Goal: Check status: Check status

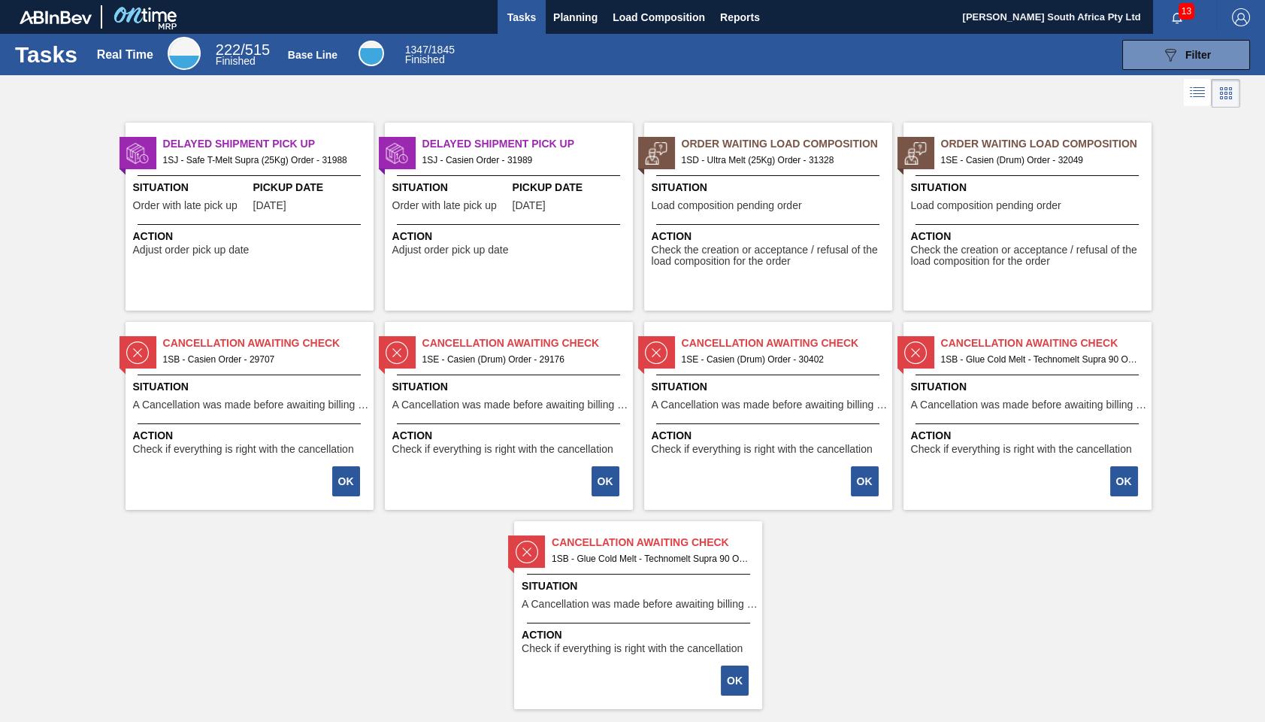
click at [1010, 162] on span "1SE - Casien (Drum) Order - 32049" at bounding box center [1040, 160] width 198 height 17
click at [785, 169] on div "Order Waiting Load Composition 1SD - Ultra Melt (25Kg) Order - 31328 Situation …" at bounding box center [768, 217] width 248 height 188
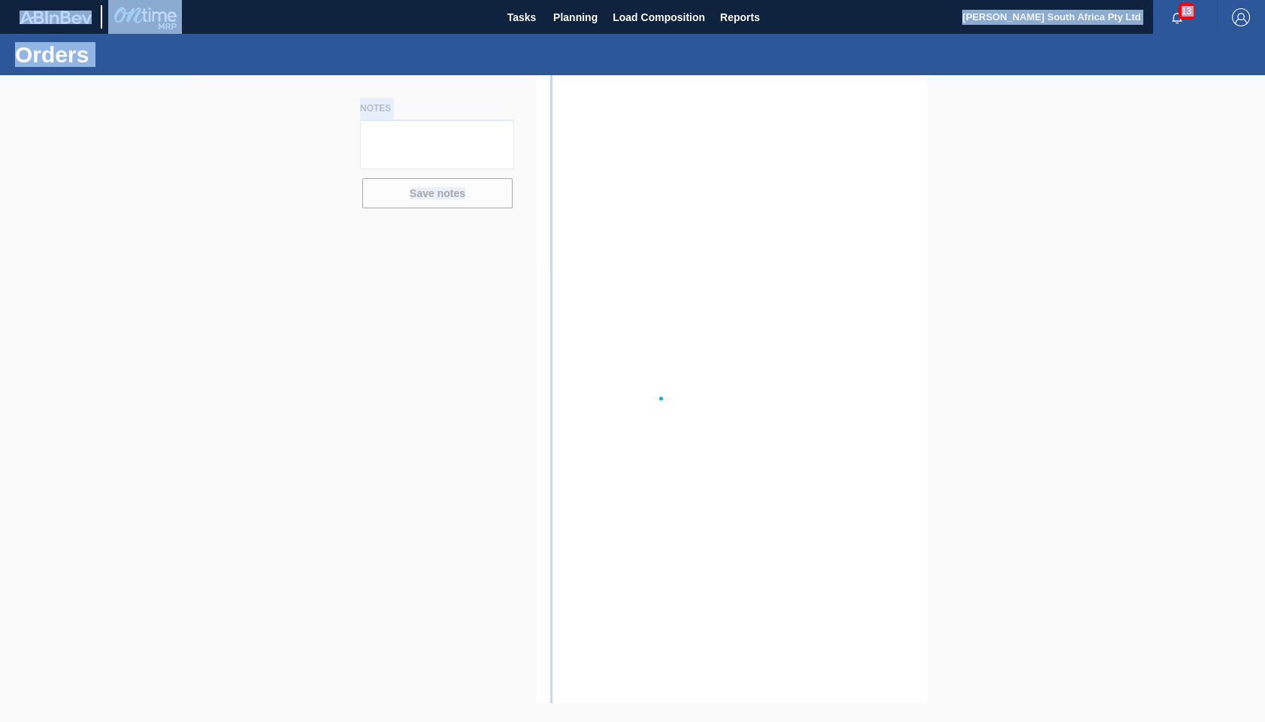
click at [785, 169] on div at bounding box center [632, 398] width 1265 height 647
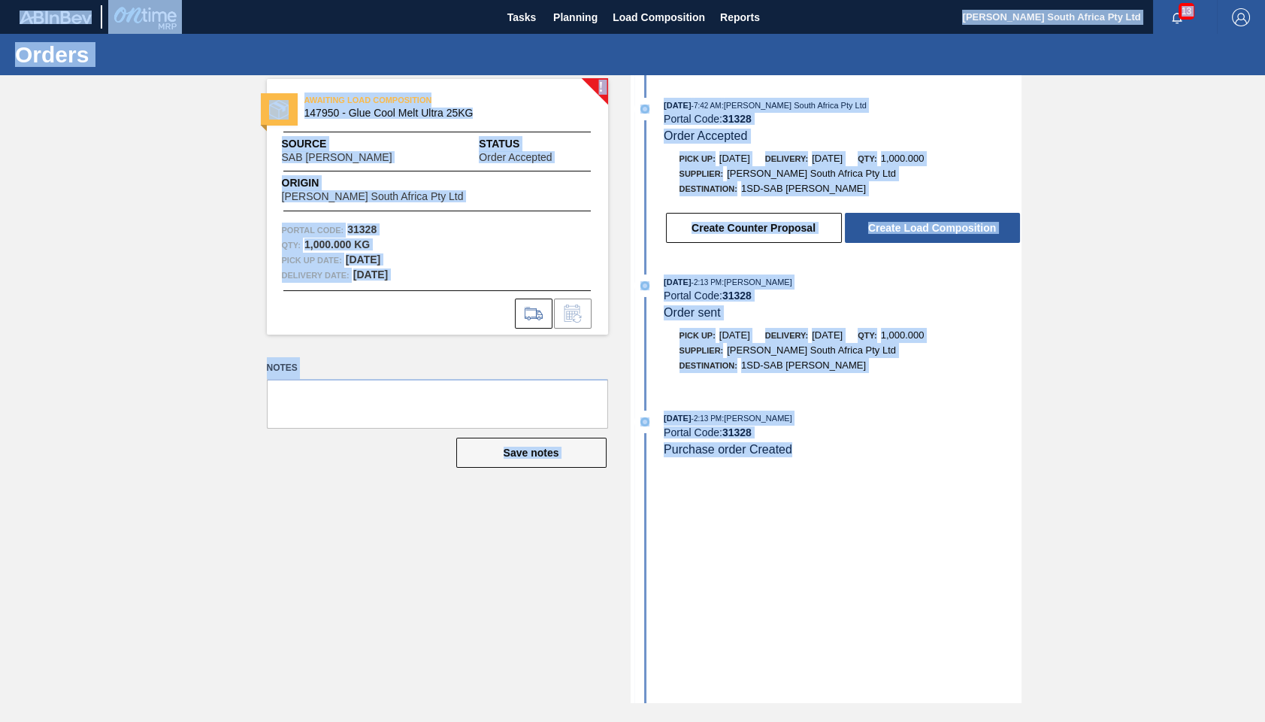
click at [937, 543] on div "[DATE] 7:42 AM : [PERSON_NAME] South Africa Pty Ltd Portal Code: 31328 Order Ac…" at bounding box center [828, 389] width 387 height 628
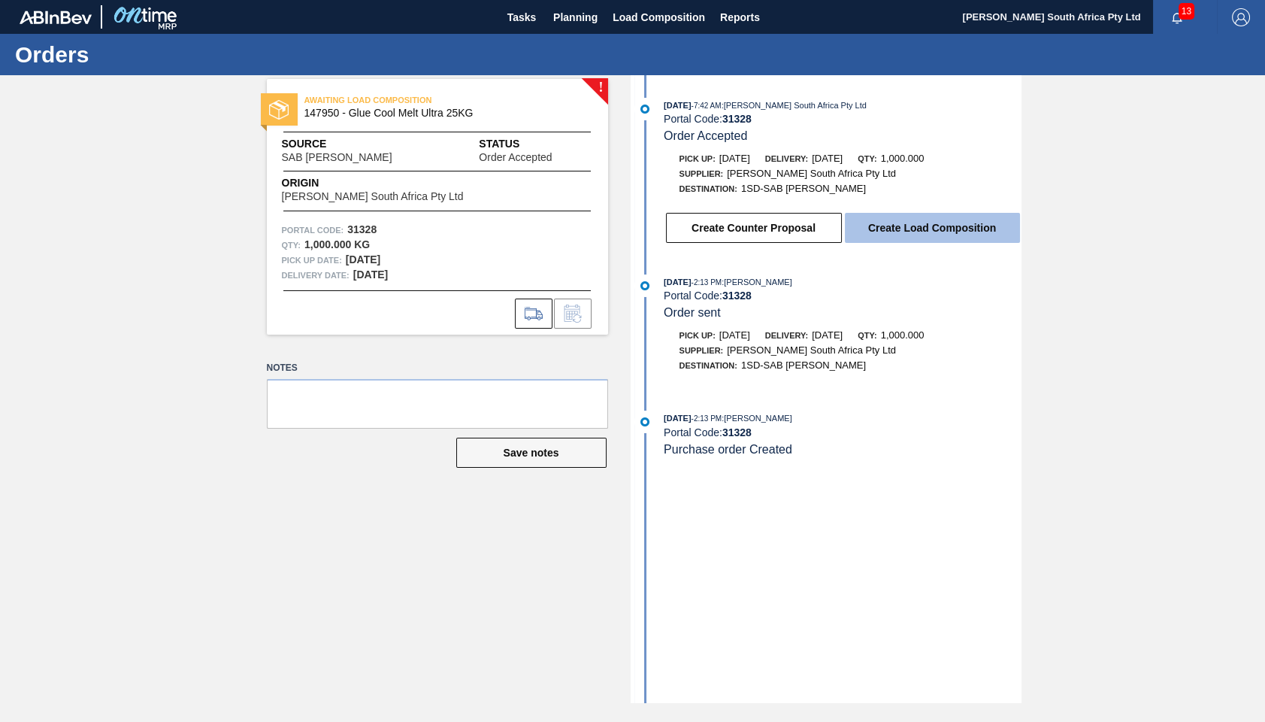
click at [904, 231] on button "Create Load Composition" at bounding box center [932, 228] width 175 height 30
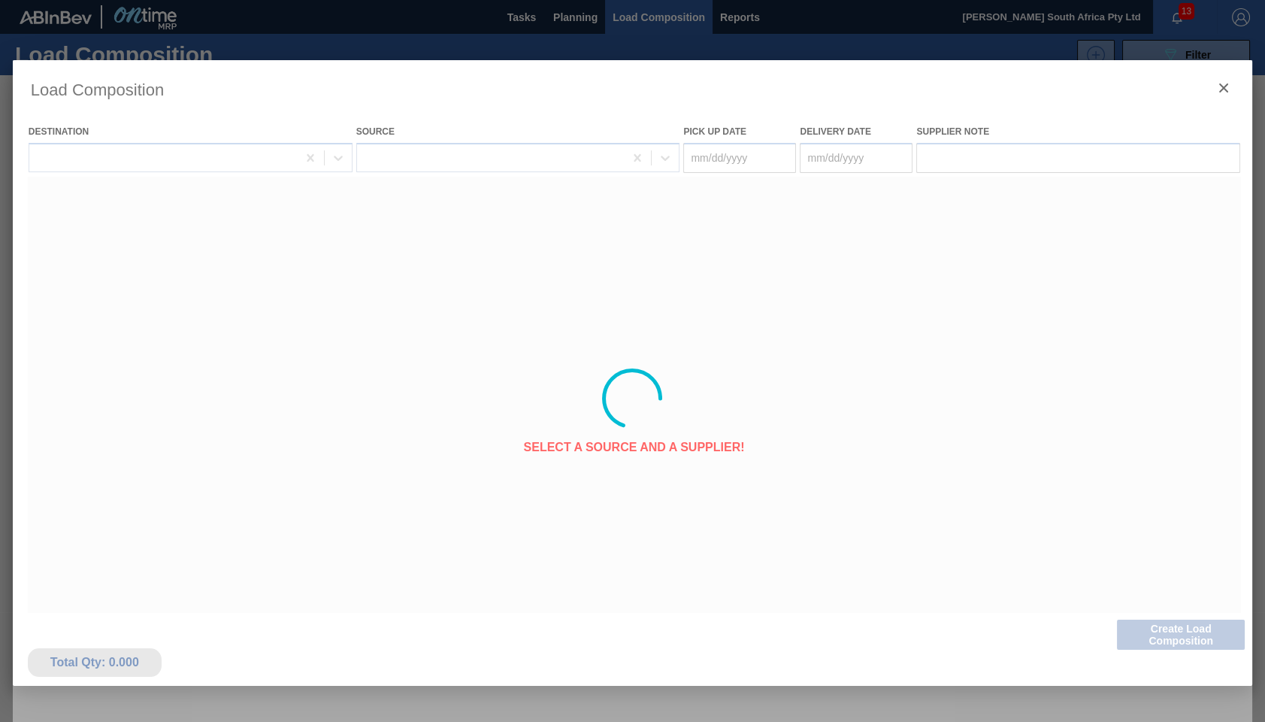
type Date "[DATE]"
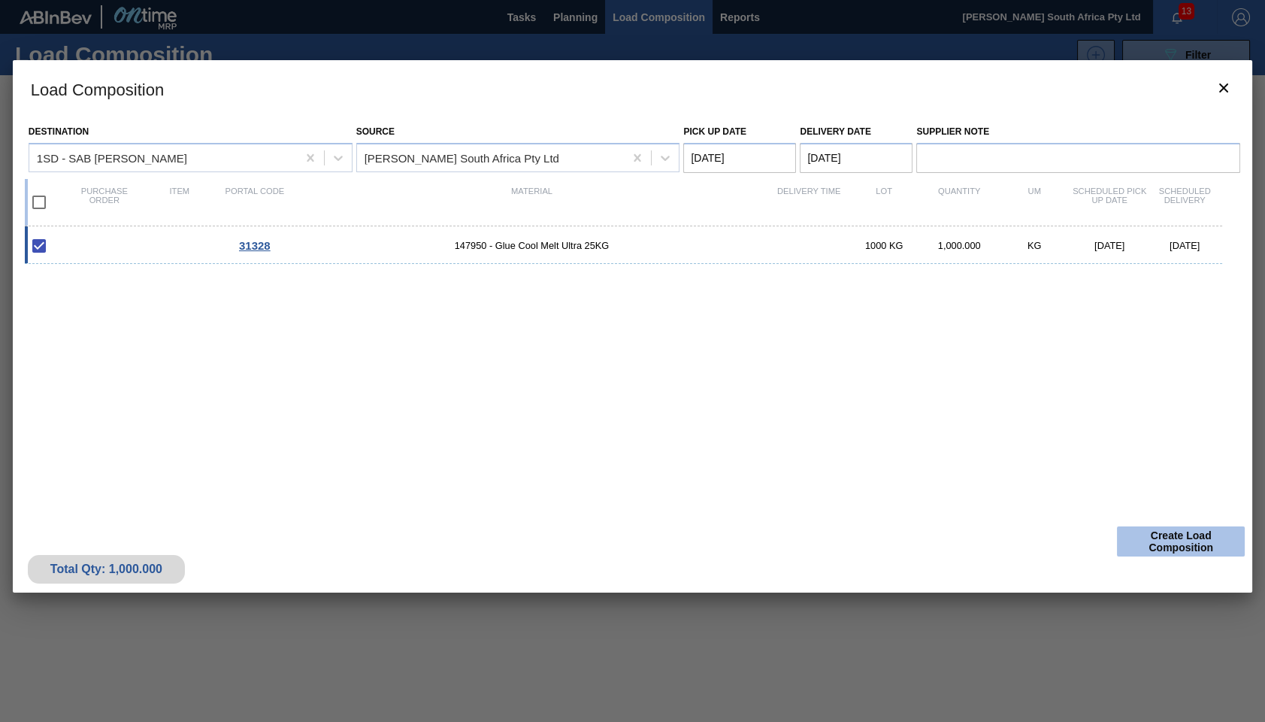
click at [1155, 538] on button "Create Load Composition" at bounding box center [1181, 541] width 128 height 30
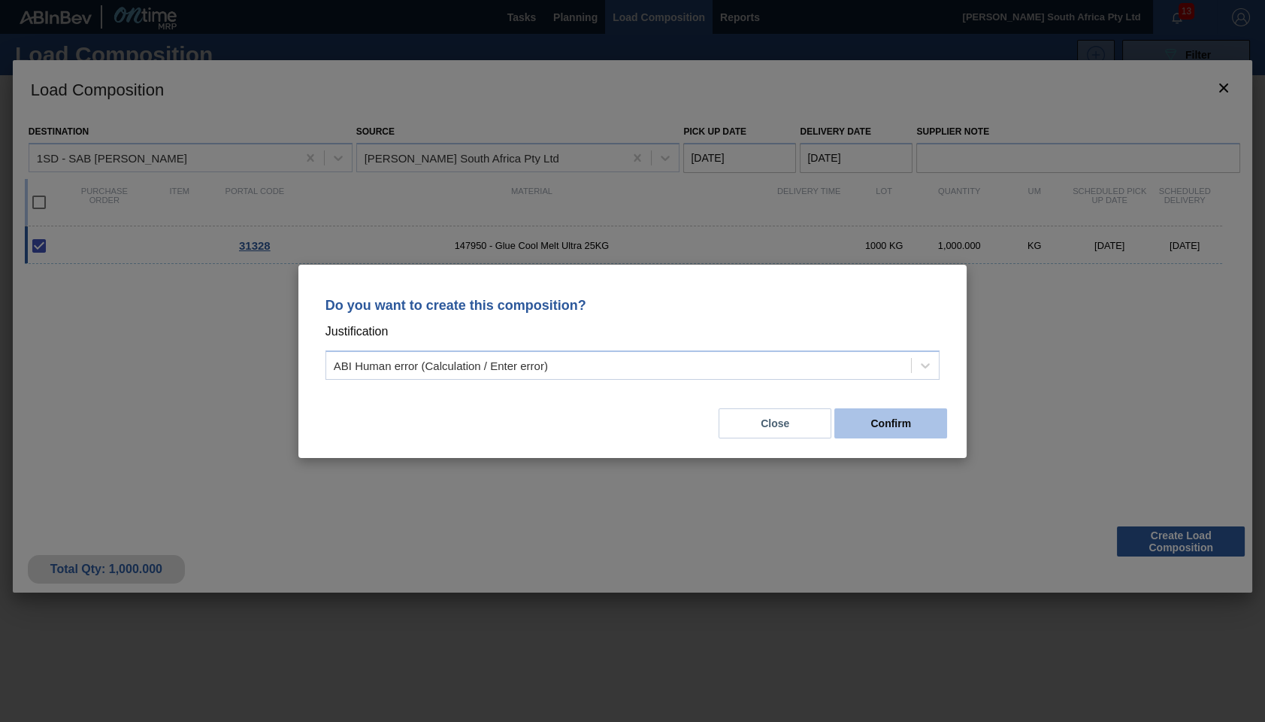
click at [877, 425] on button "Confirm" at bounding box center [890, 423] width 113 height 30
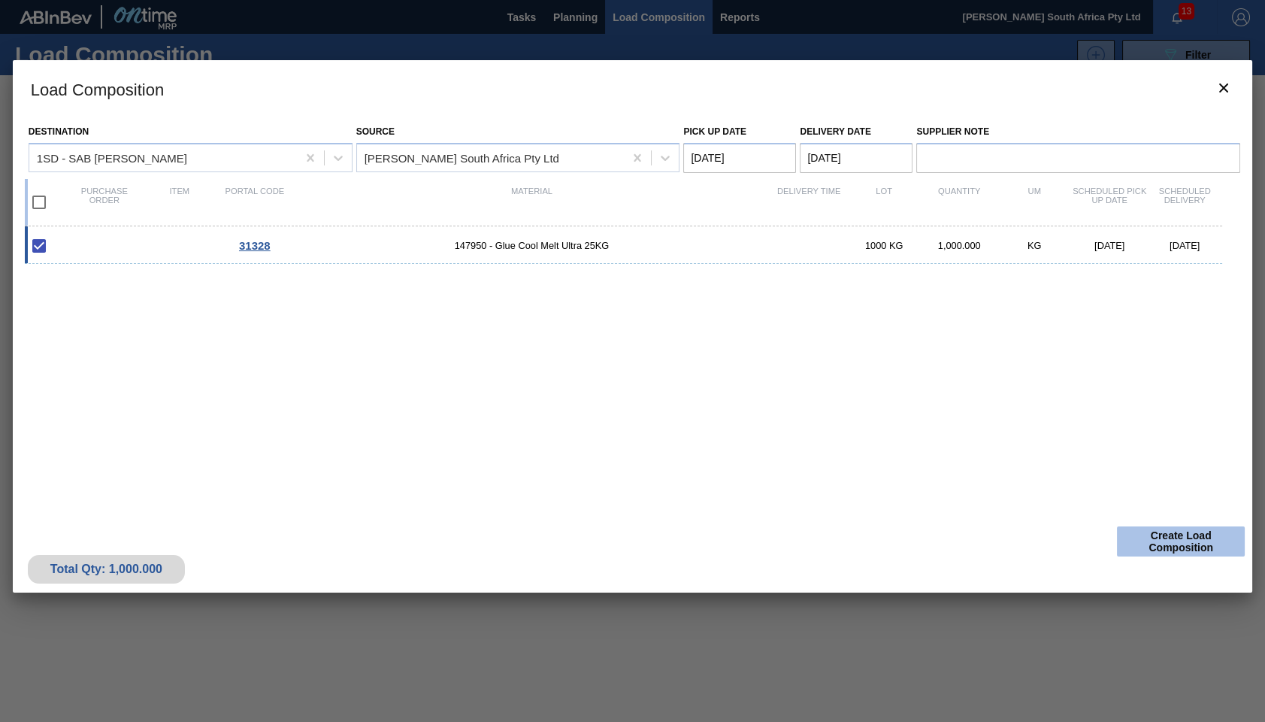
click at [1173, 544] on button "Create Load Composition" at bounding box center [1181, 541] width 128 height 30
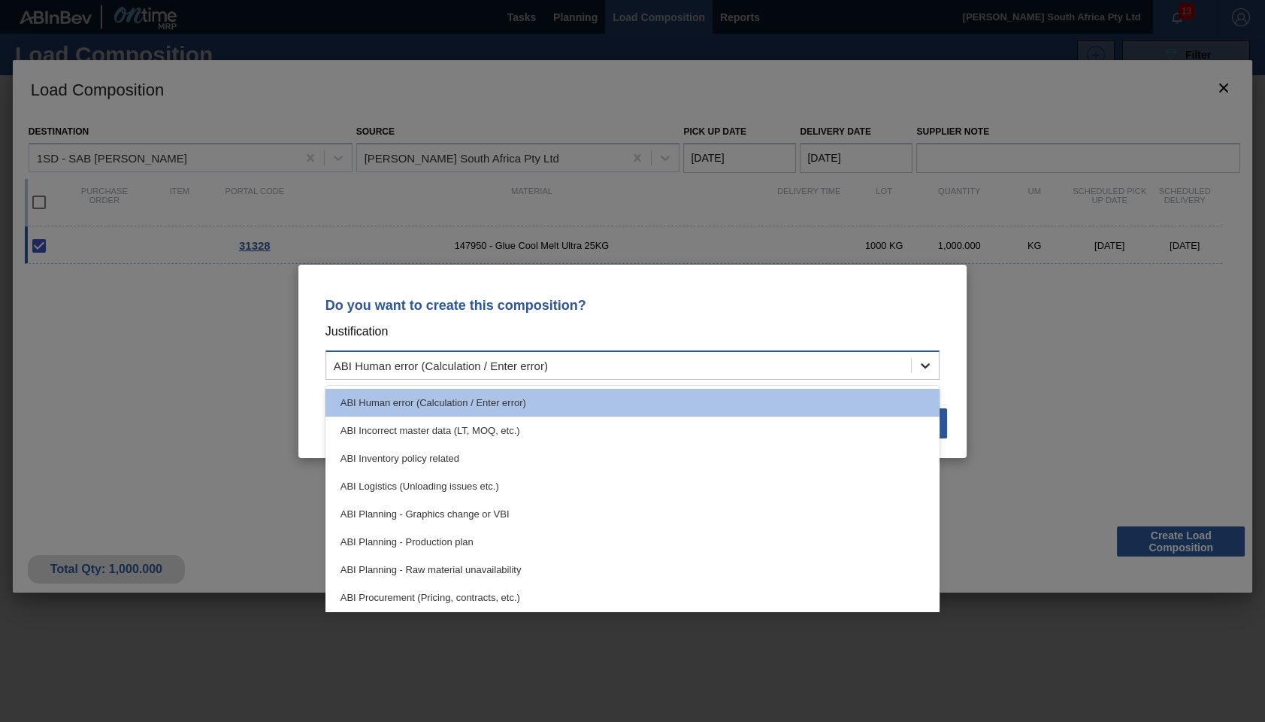
click at [924, 359] on icon at bounding box center [925, 365] width 15 height 15
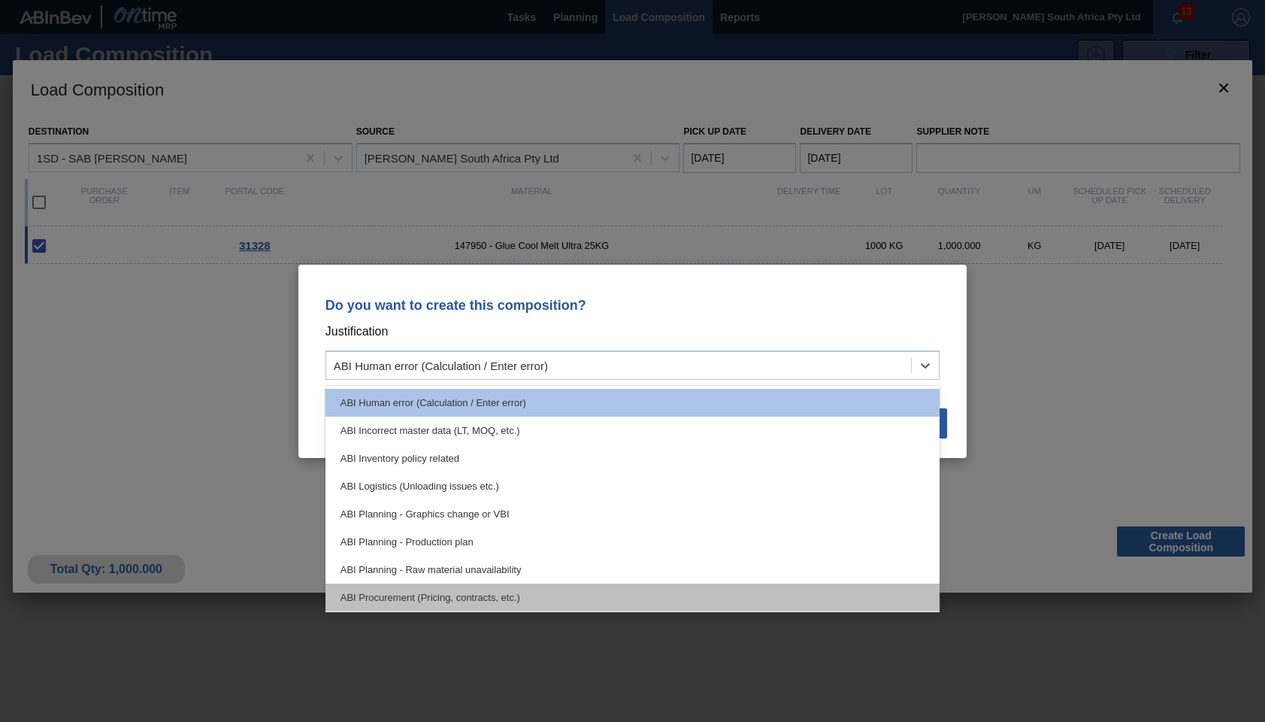
click at [386, 598] on div "ABI Procurement (Pricing, contracts, etc.)" at bounding box center [633, 597] width 615 height 28
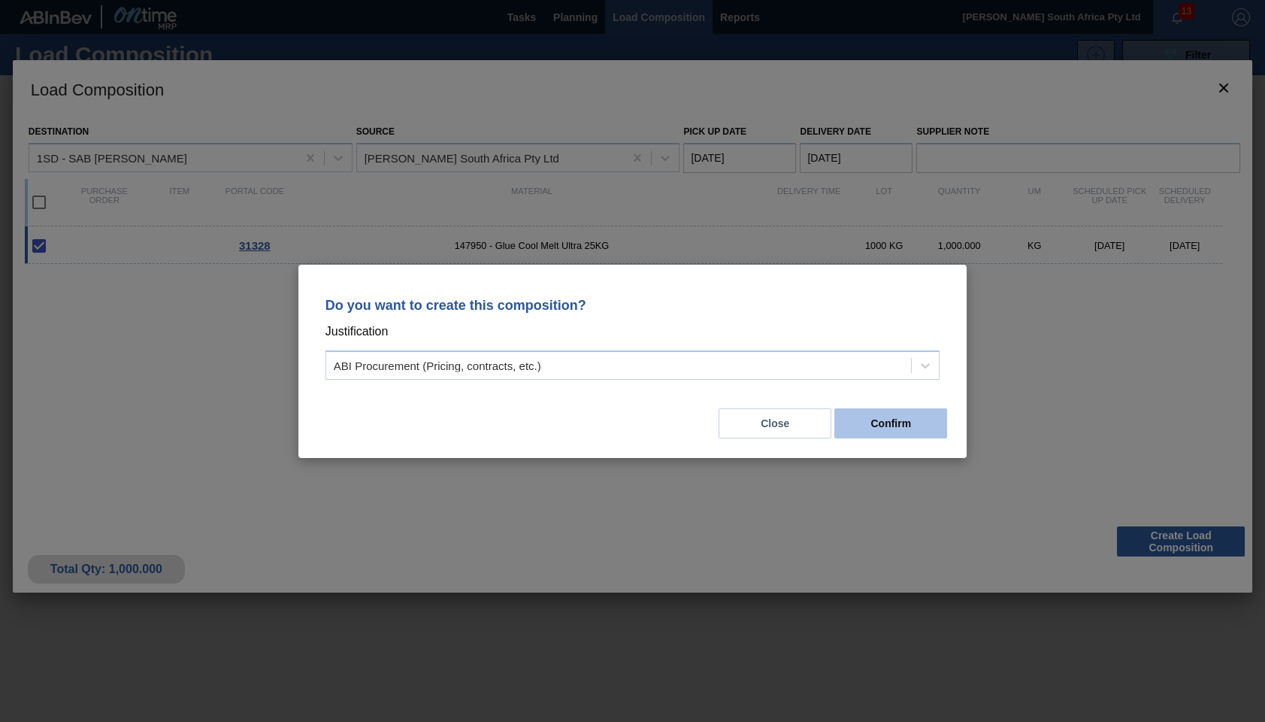
click at [873, 429] on button "Confirm" at bounding box center [890, 423] width 113 height 30
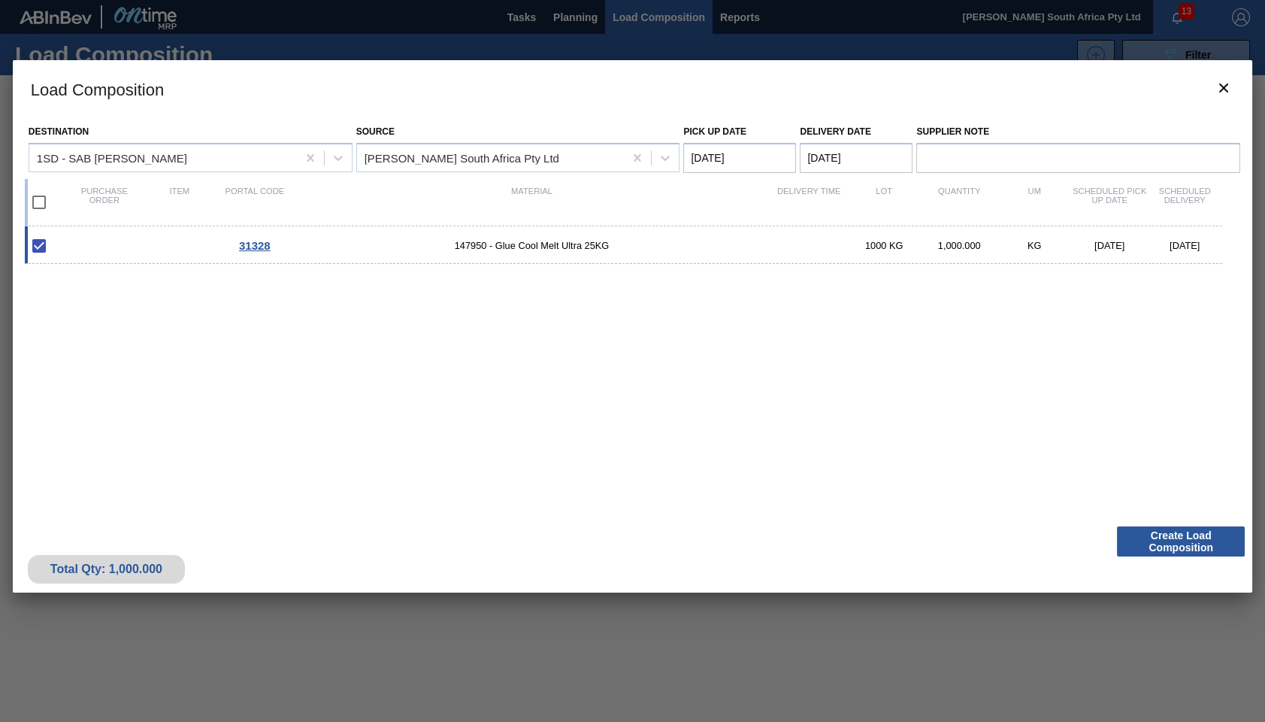
click at [815, 654] on div "Load Composition Destination 1SD - [GEOGRAPHIC_DATA] Rosslyn Brewery Source [PE…" at bounding box center [633, 398] width 1240 height 677
click at [1219, 92] on icon "botão de ícone" at bounding box center [1224, 88] width 18 height 18
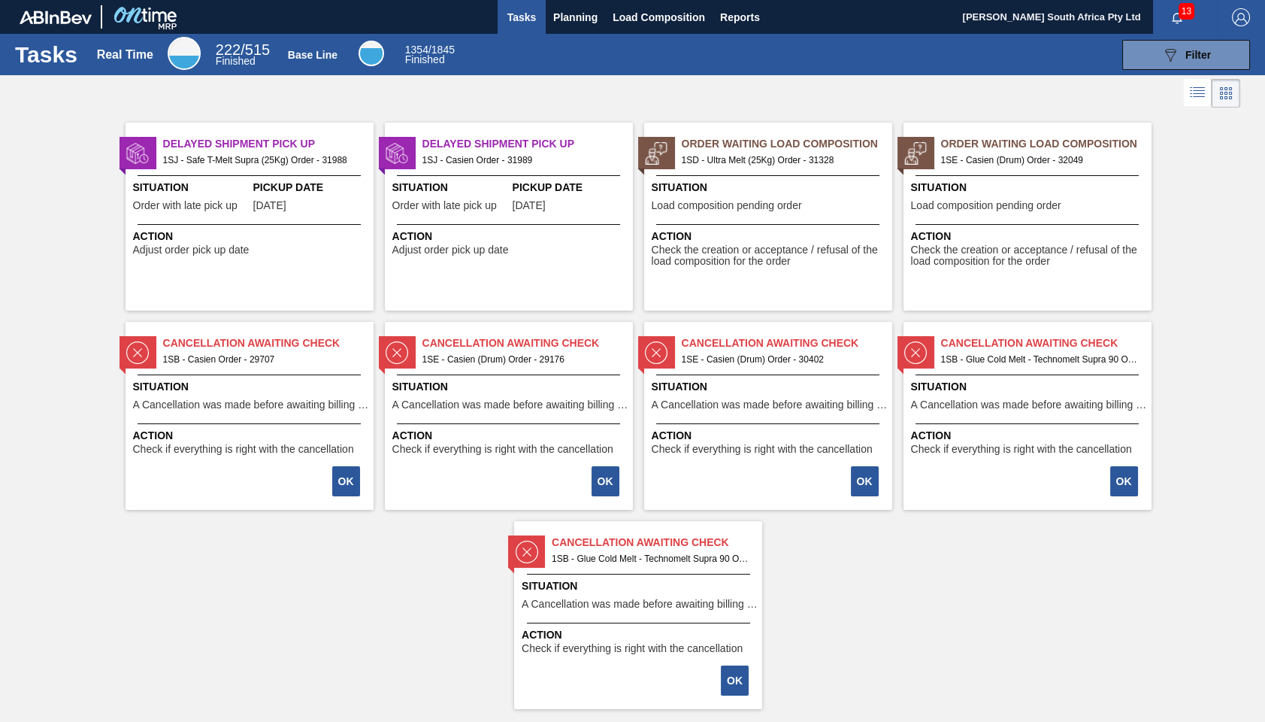
click at [1234, 474] on div "Delayed Shipment Pick Up 1SJ - Safe T-Melt Supra (25Kg) Order - 31988 Situation…" at bounding box center [632, 410] width 1265 height 598
click at [1034, 668] on div "Delayed Shipment Pick Up 1SJ - Safe T-Melt Supra (25Kg) Order - 31988 Situation…" at bounding box center [632, 410] width 1265 height 598
click at [1010, 161] on span "1SE - Casien (Drum) Order - 32049" at bounding box center [1040, 160] width 198 height 17
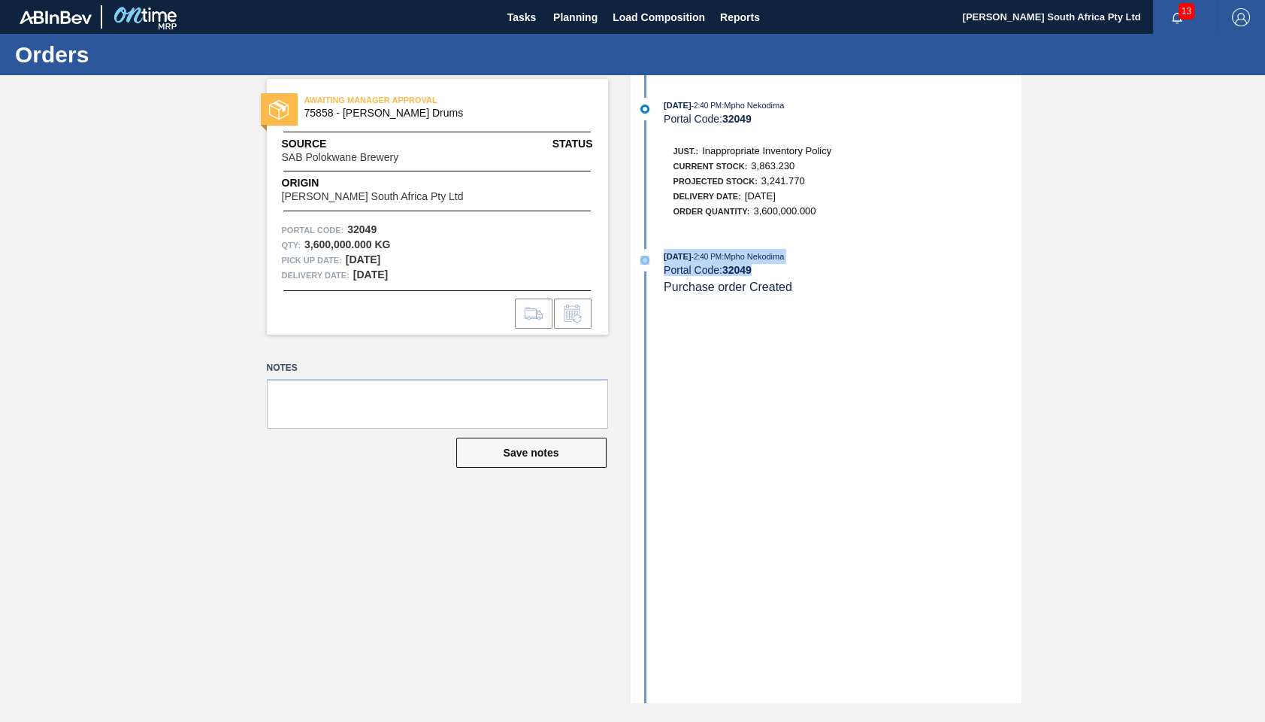
drag, startPoint x: 1137, startPoint y: 214, endPoint x: 1122, endPoint y: 363, distance: 150.4
click at [1122, 363] on div "AWAITING MANAGER APPROVAL 75858 - [PERSON_NAME] Drums Source SAB Polokwane Brew…" at bounding box center [632, 389] width 1265 height 628
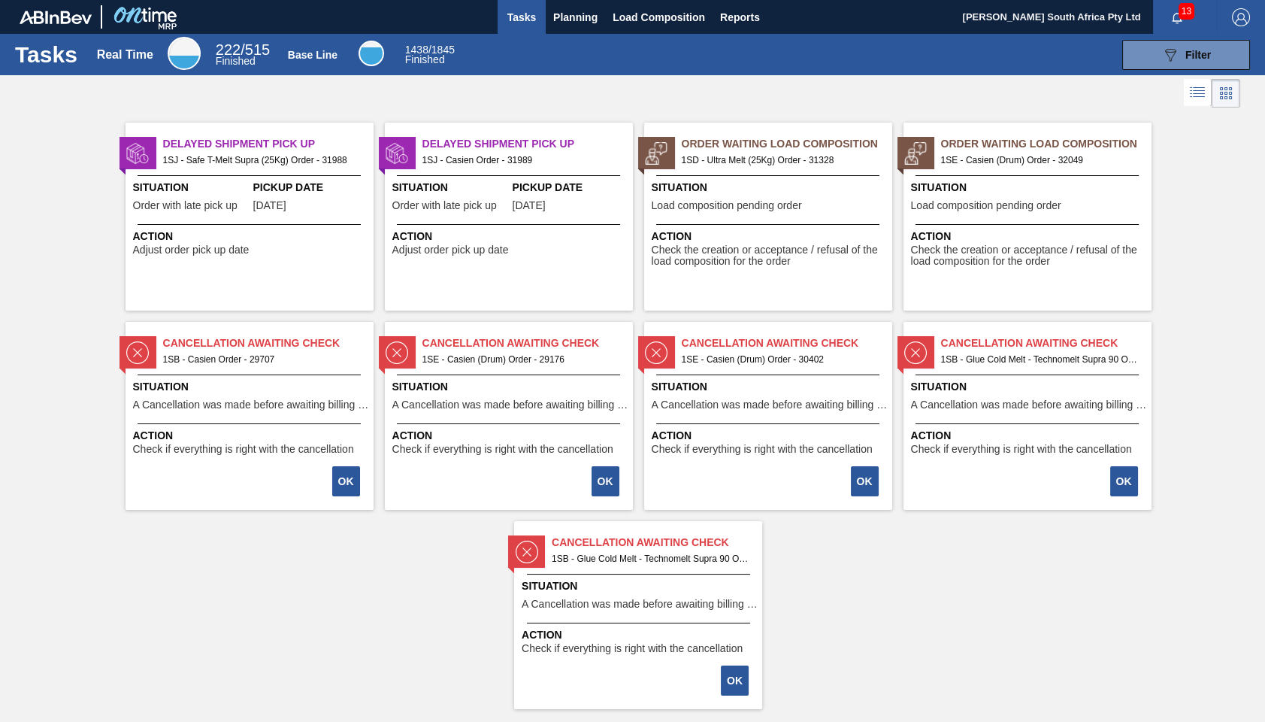
click at [1003, 136] on span "Order Waiting Load Composition" at bounding box center [1046, 144] width 211 height 16
click at [1008, 586] on div "Delayed Shipment Pick Up 1SJ - Safe T-Melt Supra (25Kg) Order - 31988 Situation…" at bounding box center [632, 410] width 1265 height 598
click at [1024, 156] on span "1SE - Casien (Drum) Order - 32049" at bounding box center [1040, 160] width 198 height 17
click at [995, 159] on span "1SE - Casien (Drum) Order - 32049" at bounding box center [1040, 160] width 198 height 17
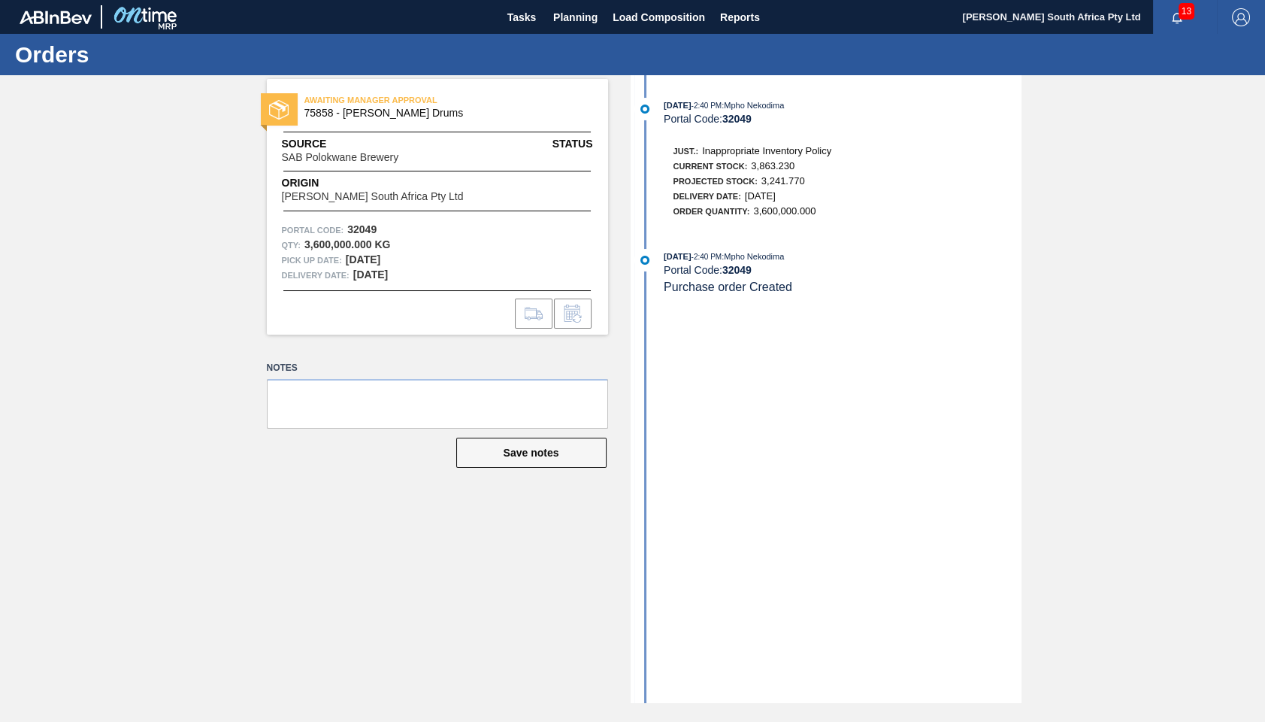
click at [361, 104] on span "AWAITING MANAGER APPROVAL" at bounding box center [409, 99] width 211 height 15
click at [838, 364] on div "[DATE] 2:40 PM : Mpho Nekodima Portal Code: 32049 Just.: Inappropriate Inventor…" at bounding box center [828, 389] width 387 height 628
